Goal: Task Accomplishment & Management: Manage account settings

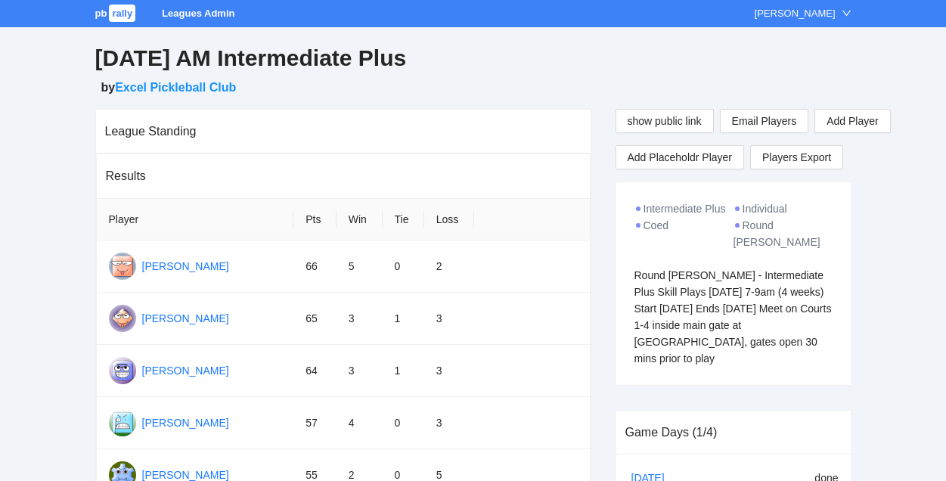
drag, startPoint x: 635, startPoint y: 259, endPoint x: 785, endPoint y: 362, distance: 182.1
click at [785, 362] on div "Intermediate Plus Individual Coed Round [PERSON_NAME] Round [PERSON_NAME] - Int…" at bounding box center [733, 283] width 234 height 203
copy div "Round [PERSON_NAME] - Intermediate Plus Skill Plays [DATE] 7-9am (4 weeks) Star…"
click at [122, 16] on span "rally" at bounding box center [122, 13] width 26 height 17
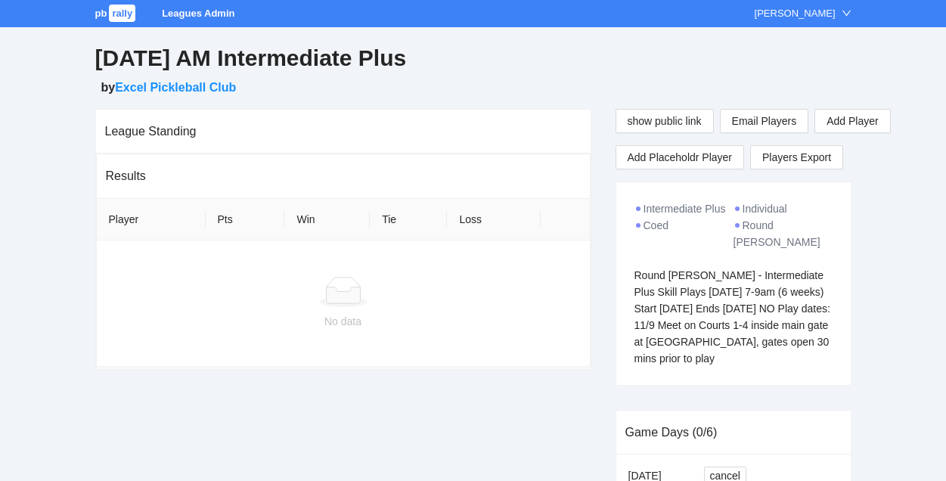
scroll to position [281, 0]
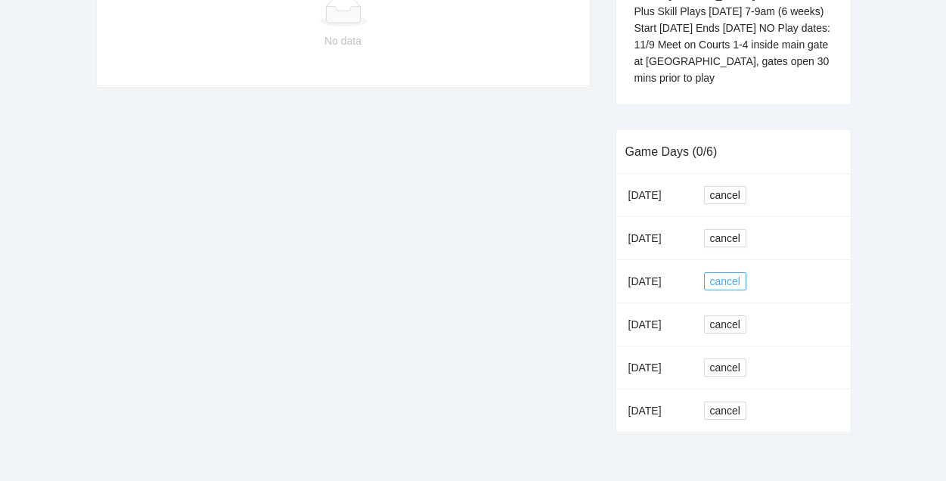
click at [727, 282] on span "cancel" at bounding box center [725, 281] width 30 height 17
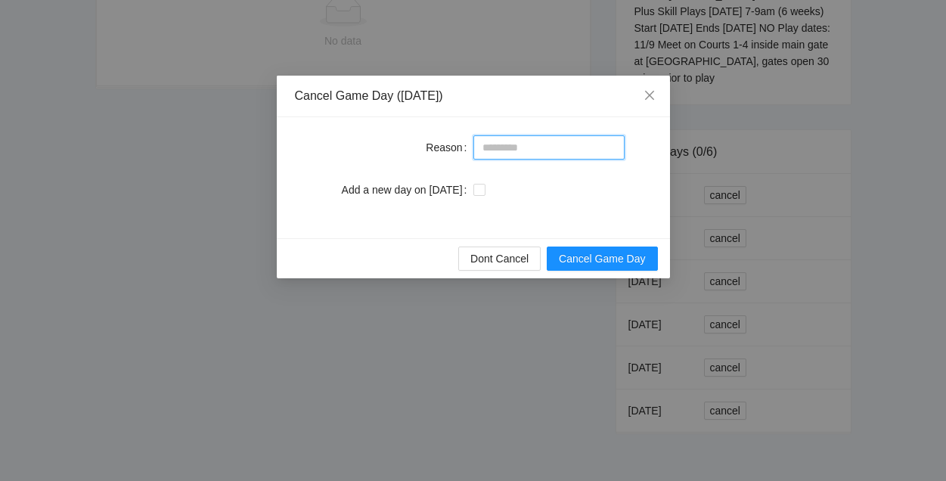
click at [545, 151] on input "Reason" at bounding box center [548, 147] width 151 height 24
type input "**********"
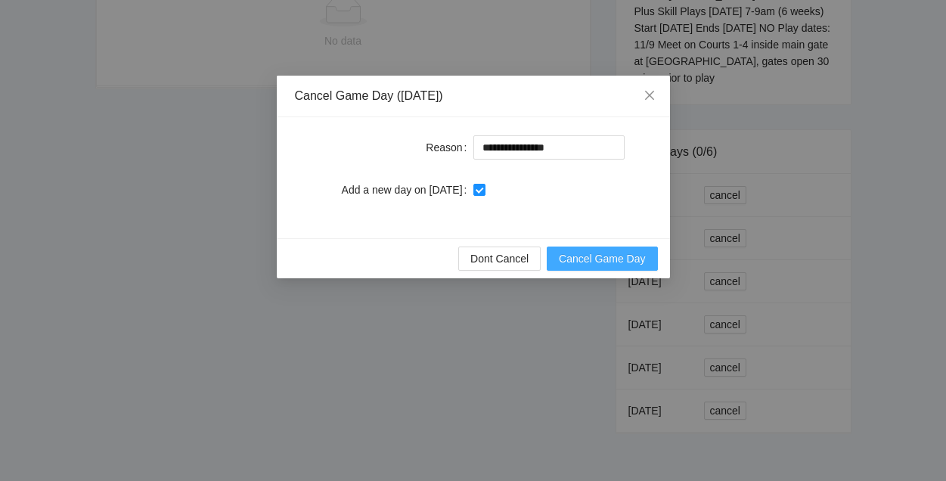
click at [588, 257] on span "Cancel Game Day" at bounding box center [602, 258] width 86 height 17
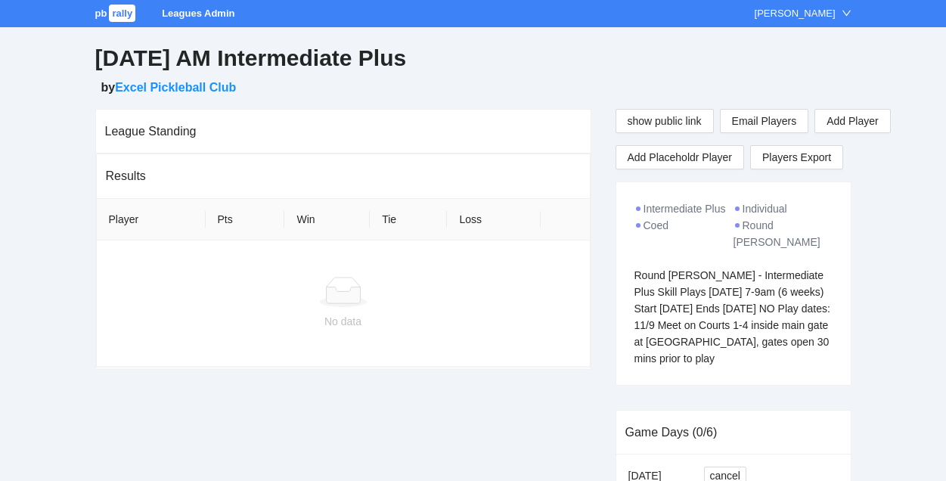
click at [108, 9] on link "pb rally" at bounding box center [116, 13] width 43 height 11
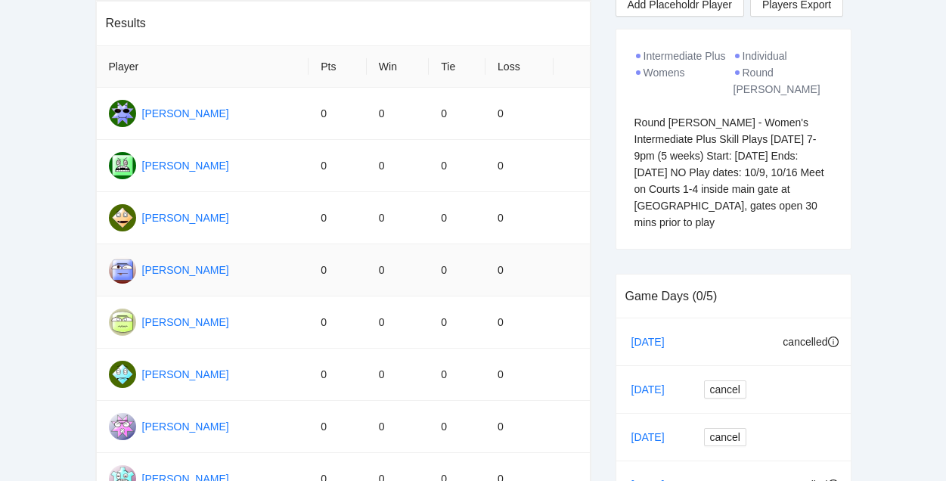
scroll to position [120, 0]
